Goal: Find specific page/section: Find specific page/section

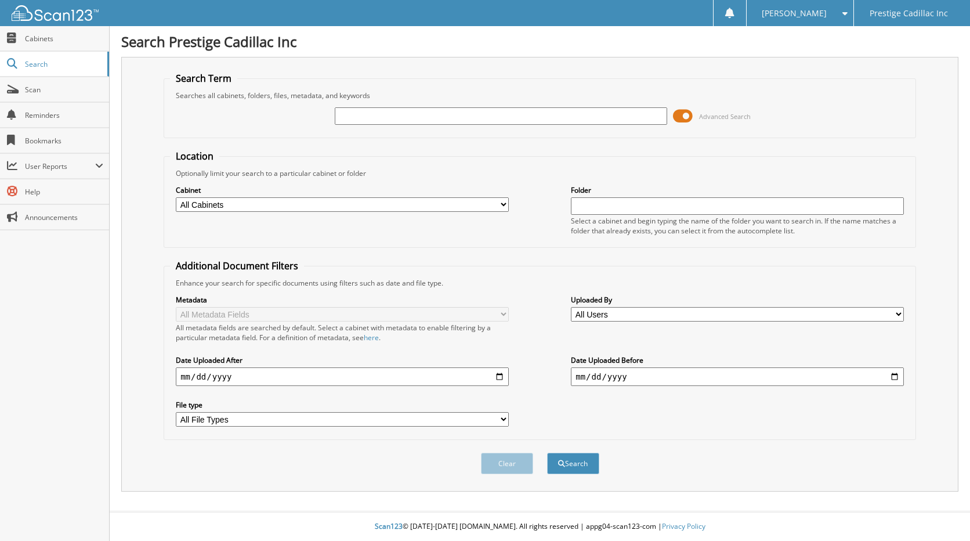
click at [421, 114] on input "text" at bounding box center [501, 115] width 333 height 17
type input "jarnece white"
click at [547, 453] on button "Search" at bounding box center [573, 463] width 52 height 21
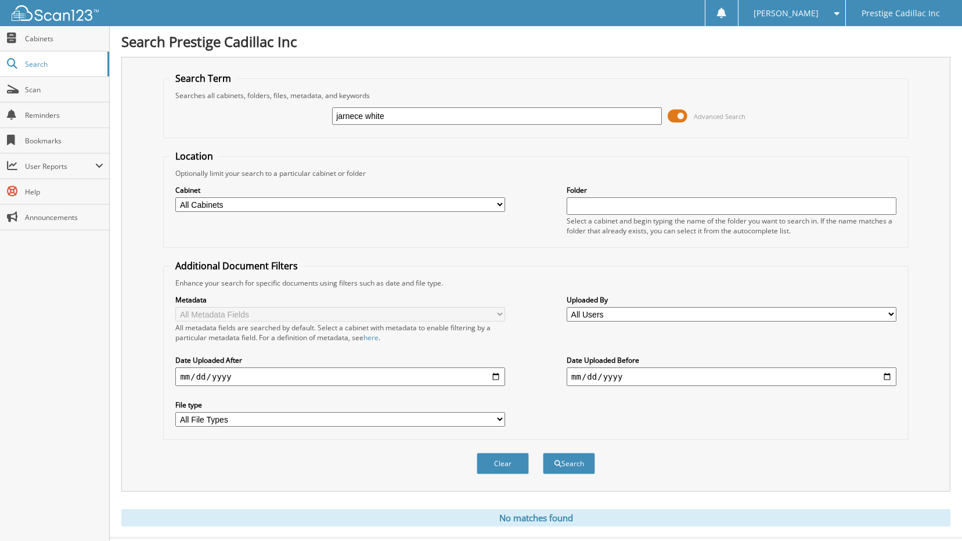
click at [391, 116] on input "jarnece white" at bounding box center [497, 115] width 330 height 17
drag, startPoint x: 391, startPoint y: 116, endPoint x: 255, endPoint y: 101, distance: 136.7
click at [256, 101] on div "jarnece white Advanced Search" at bounding box center [535, 115] width 732 height 31
type input "jarnece white"
click at [543, 453] on button "Search" at bounding box center [569, 463] width 52 height 21
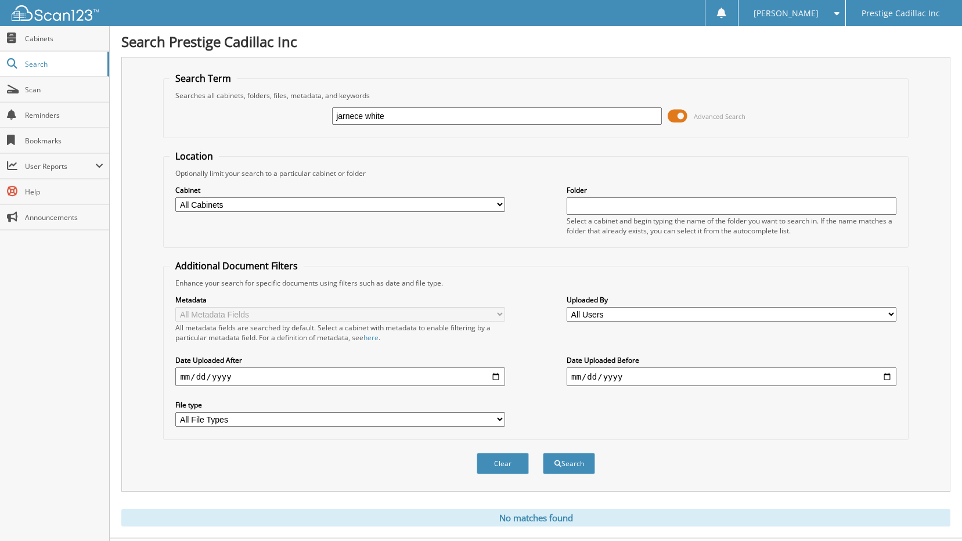
drag, startPoint x: 456, startPoint y: 120, endPoint x: 232, endPoint y: 131, distance: 224.3
click at [236, 130] on div "jarnece white Advanced Search" at bounding box center [535, 115] width 732 height 31
